Goal: Task Accomplishment & Management: Use online tool/utility

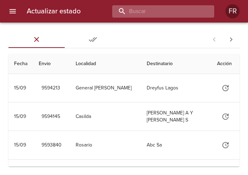
click at [181, 14] on input "buscar" at bounding box center [157, 11] width 90 height 12
type input "9590354"
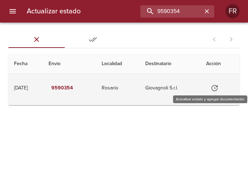
click at [213, 89] on icon "Tabla de envíos del cliente" at bounding box center [214, 88] width 8 height 8
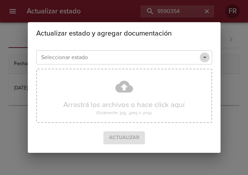
click at [205, 57] on icon "Abrir" at bounding box center [204, 57] width 8 height 8
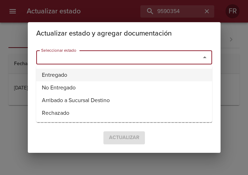
click at [123, 73] on li "Entregado" at bounding box center [124, 75] width 176 height 13
type input "Entregado"
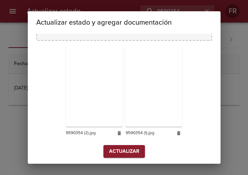
scroll to position [100, 0]
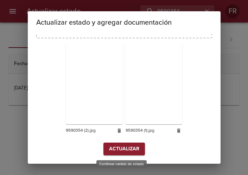
click at [116, 145] on span "Actualizar" at bounding box center [124, 148] width 30 height 9
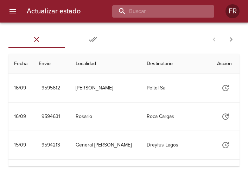
click at [166, 11] on input "buscar" at bounding box center [157, 11] width 90 height 12
type input "9590362"
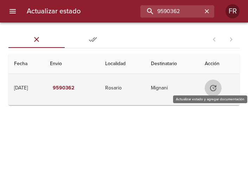
click at [213, 90] on icon "Tabla de envíos del cliente" at bounding box center [213, 88] width 8 height 8
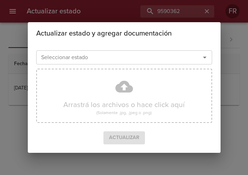
click at [203, 57] on icon "Abrir" at bounding box center [204, 57] width 8 height 8
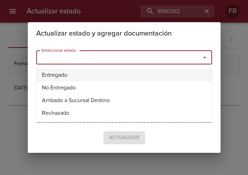
click at [95, 76] on li "Entregado" at bounding box center [124, 75] width 176 height 13
type input "Entregado"
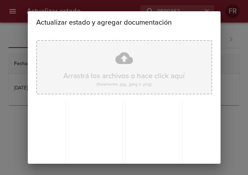
scroll to position [100, 0]
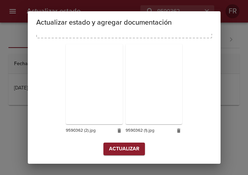
click at [129, 146] on span "Actualizar" at bounding box center [124, 148] width 30 height 9
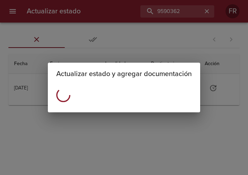
scroll to position [0, 0]
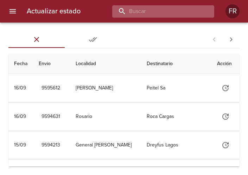
click at [180, 11] on input "buscar" at bounding box center [157, 11] width 90 height 12
type input "9590341"
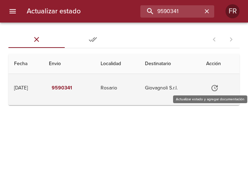
click at [210, 89] on button "Tabla de envíos del cliente" at bounding box center [214, 87] width 17 height 17
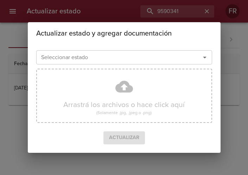
click at [203, 59] on icon "Abrir" at bounding box center [204, 57] width 8 height 8
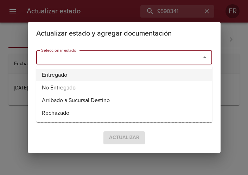
click at [106, 72] on li "Entregado" at bounding box center [124, 75] width 176 height 13
type input "Entregado"
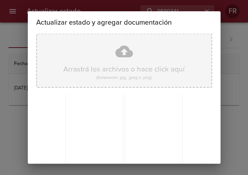
scroll to position [100, 0]
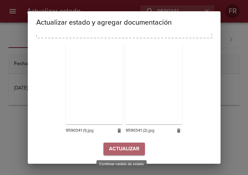
click at [116, 151] on span "Actualizar" at bounding box center [124, 148] width 30 height 9
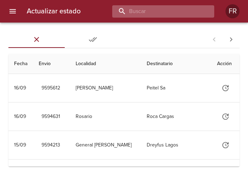
click at [157, 12] on input "buscar" at bounding box center [157, 11] width 90 height 12
type input "9586929"
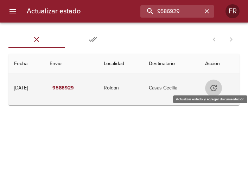
click at [215, 85] on icon "Tabla de envíos del cliente" at bounding box center [213, 88] width 6 height 6
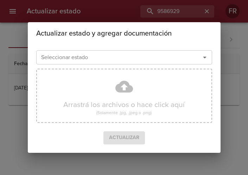
click at [206, 53] on icon "Abrir" at bounding box center [204, 57] width 8 height 8
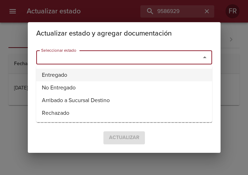
click at [103, 72] on li "Entregado" at bounding box center [124, 75] width 176 height 13
type input "Entregado"
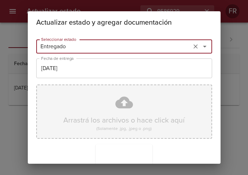
scroll to position [100, 0]
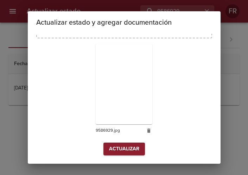
click at [116, 144] on button "Actualizar" at bounding box center [123, 148] width 41 height 13
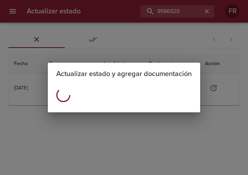
scroll to position [0, 0]
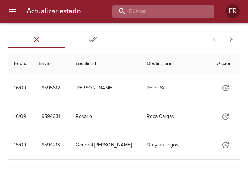
click at [162, 11] on input "buscar" at bounding box center [157, 11] width 90 height 12
type input "9554621"
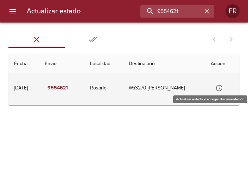
click at [219, 87] on icon "Tabla de envíos del cliente" at bounding box center [219, 88] width 8 height 8
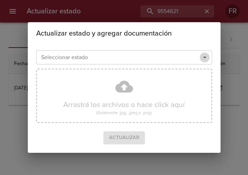
click at [206, 56] on icon "Abrir" at bounding box center [204, 57] width 8 height 8
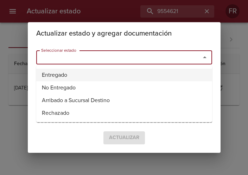
click at [71, 75] on li "Entregado" at bounding box center [124, 75] width 176 height 13
type input "Entregado"
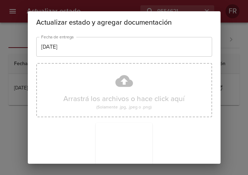
scroll to position [100, 0]
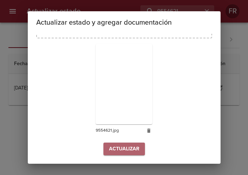
click at [124, 146] on span "Actualizar" at bounding box center [124, 148] width 30 height 9
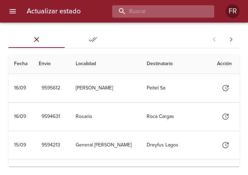
click at [160, 16] on input "buscar" at bounding box center [157, 11] width 90 height 12
type input "9586929"
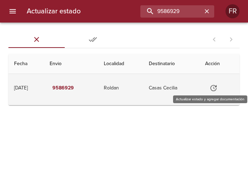
click at [215, 84] on icon "Tabla de envíos del cliente" at bounding box center [213, 88] width 8 height 8
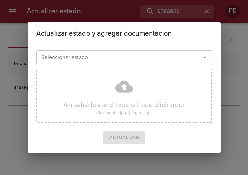
click at [200, 59] on div at bounding box center [199, 57] width 18 height 10
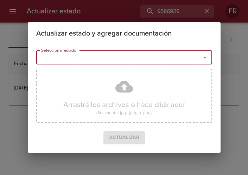
click at [202, 59] on icon "Abrir" at bounding box center [204, 57] width 8 height 8
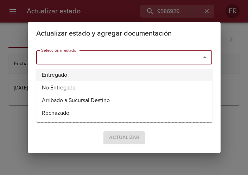
click at [90, 75] on li "Entregado" at bounding box center [124, 75] width 176 height 13
type input "Entregado"
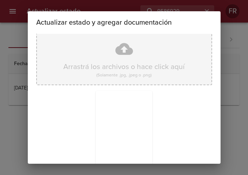
scroll to position [100, 0]
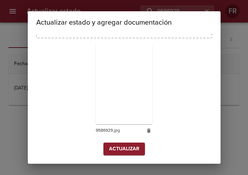
click at [121, 149] on span "Actualizar" at bounding box center [124, 148] width 30 height 9
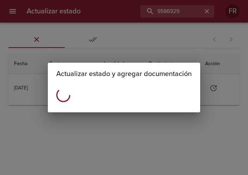
scroll to position [0, 0]
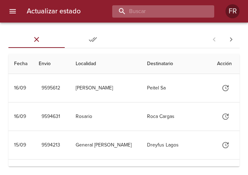
click at [158, 12] on input "buscar" at bounding box center [157, 11] width 90 height 12
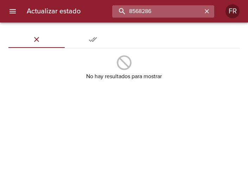
click at [158, 12] on input "8568286" at bounding box center [157, 11] width 90 height 12
type input "9568286"
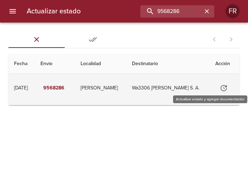
click at [220, 86] on icon "Tabla de envíos del cliente" at bounding box center [223, 88] width 8 height 8
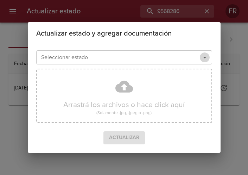
click at [204, 58] on icon "Abrir" at bounding box center [205, 58] width 4 height 2
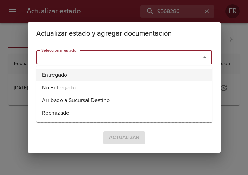
click at [107, 77] on li "Entregado" at bounding box center [124, 75] width 176 height 13
type input "Entregado"
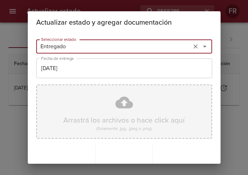
scroll to position [100, 0]
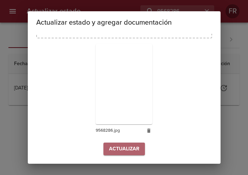
click at [115, 142] on button "Actualizar" at bounding box center [123, 148] width 41 height 13
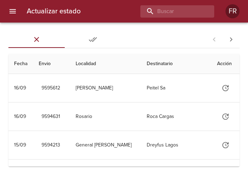
click at [115, 27] on div "Sin Entregar Entregadas 1 - 25 de 892 Fecha Envio Localidad Destinatario Acción…" at bounding box center [124, 98] width 248 height 152
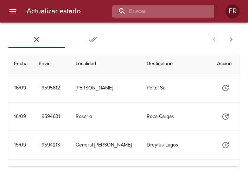
click at [162, 13] on input "buscar" at bounding box center [157, 11] width 90 height 12
type input "9540935"
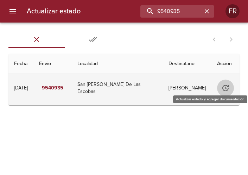
click at [229, 89] on icon "Tabla de envíos del cliente" at bounding box center [225, 88] width 8 height 8
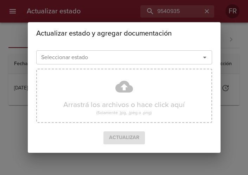
click at [204, 60] on icon "Abrir" at bounding box center [204, 57] width 8 height 8
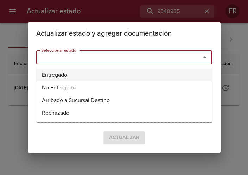
click at [100, 70] on li "Entregado" at bounding box center [124, 75] width 176 height 13
type input "Entregado"
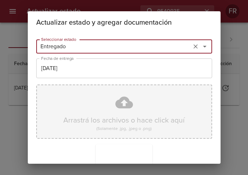
scroll to position [100, 0]
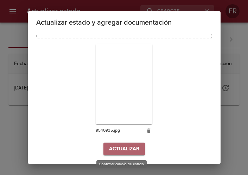
click at [120, 153] on span "Actualizar" at bounding box center [124, 148] width 30 height 9
